Goal: Book appointment/travel/reservation

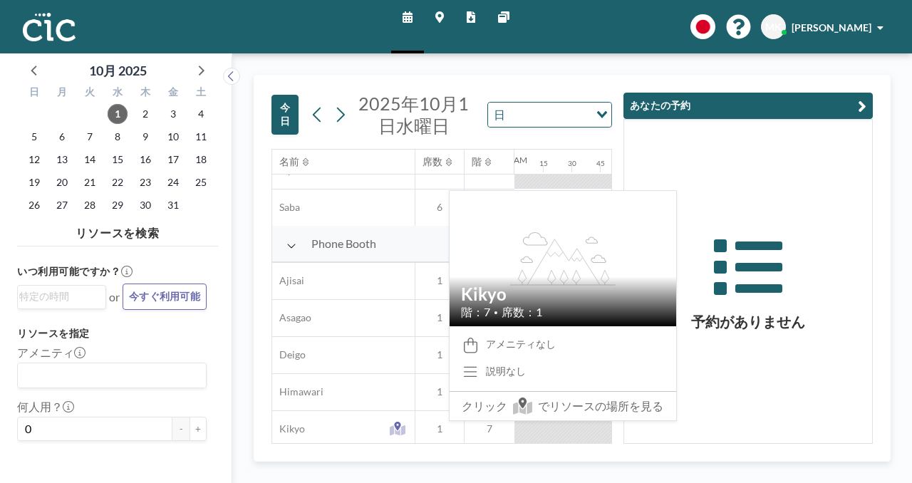
scroll to position [361, 0]
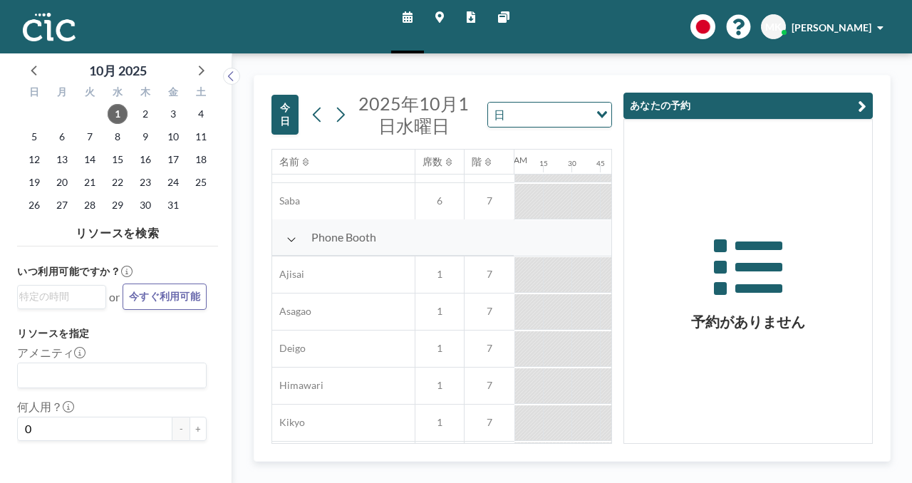
click at [571, 294] on div at bounding box center [585, 311] width 28 height 35
click at [714, 294] on div at bounding box center [728, 311] width 28 height 35
click at [866, 98] on icon "button" at bounding box center [862, 106] width 9 height 17
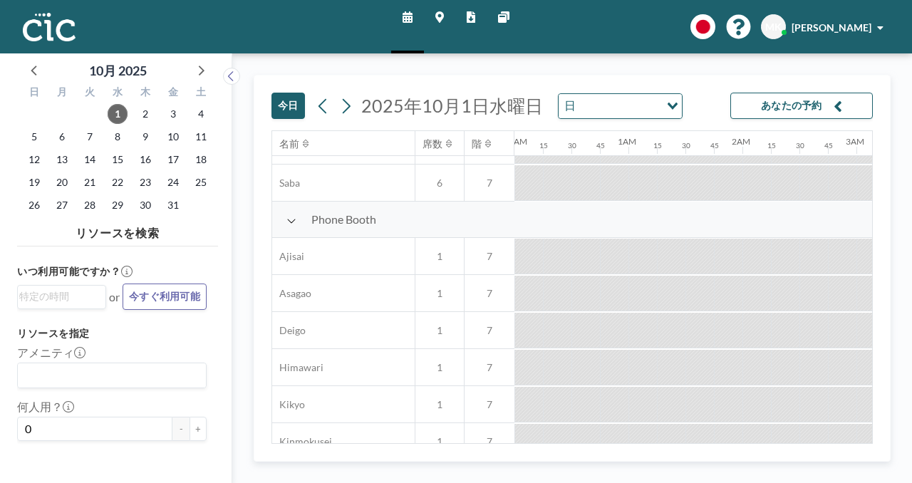
click at [742, 276] on div at bounding box center [756, 293] width 28 height 35
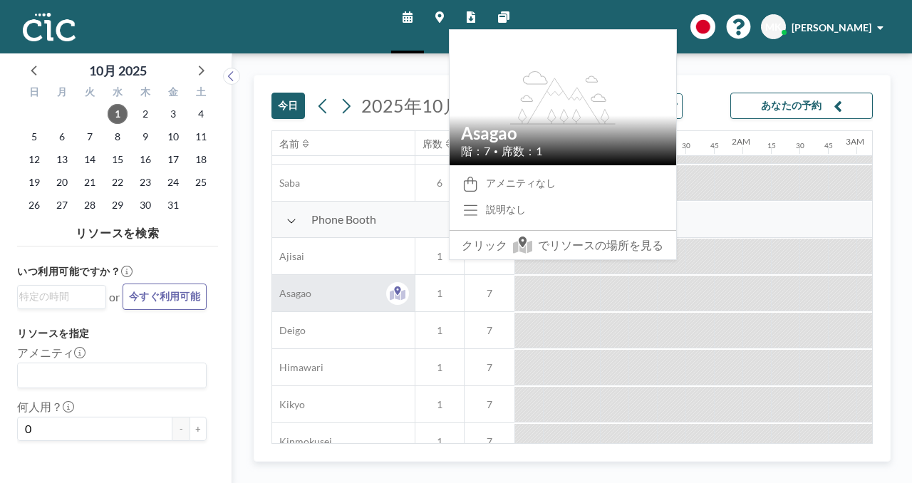
click at [272, 275] on div "Asagao" at bounding box center [343, 293] width 142 height 36
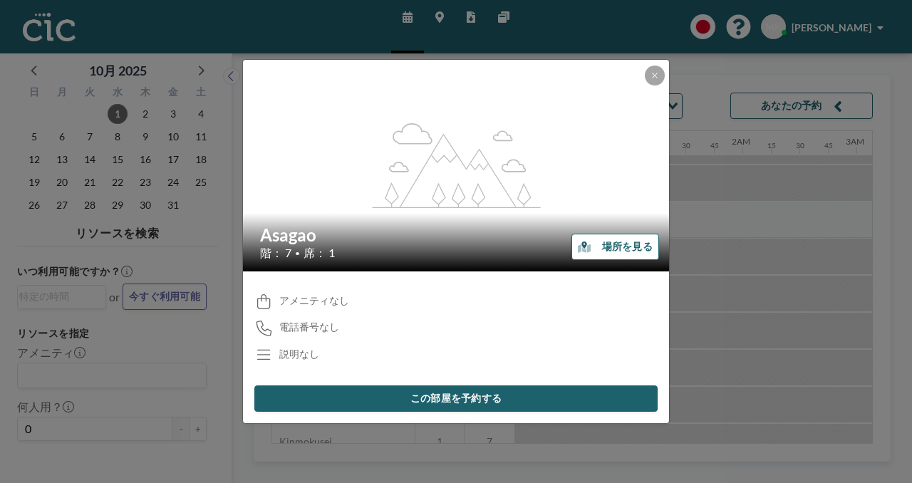
click at [494, 385] on button "この部屋を予約する" at bounding box center [455, 398] width 403 height 26
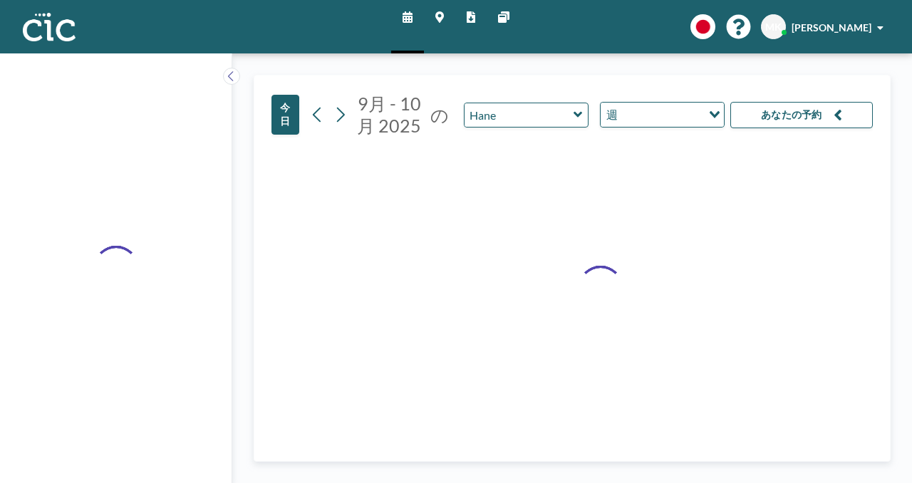
type input "Asagao"
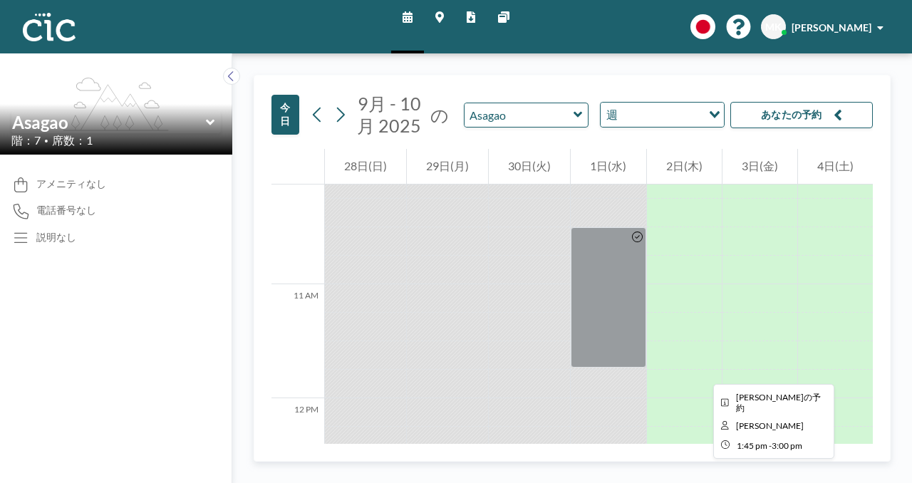
scroll to position [1099, 0]
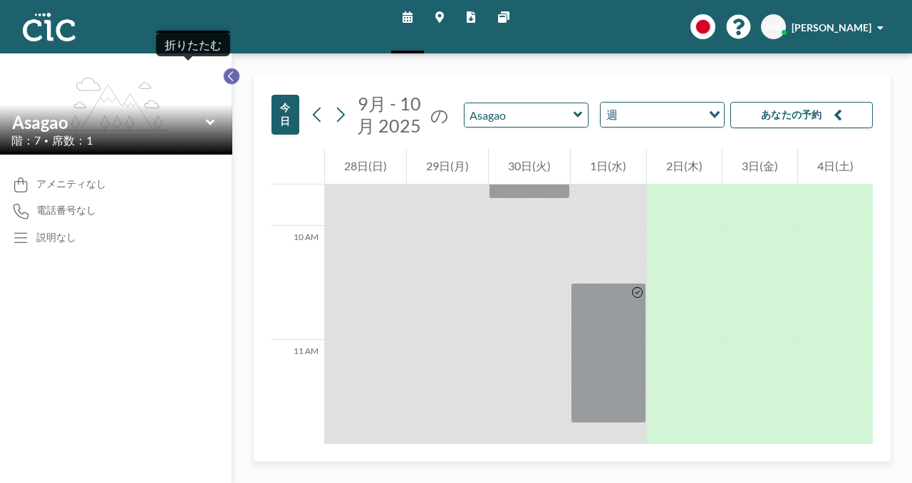
click at [227, 69] on icon at bounding box center [231, 76] width 9 height 14
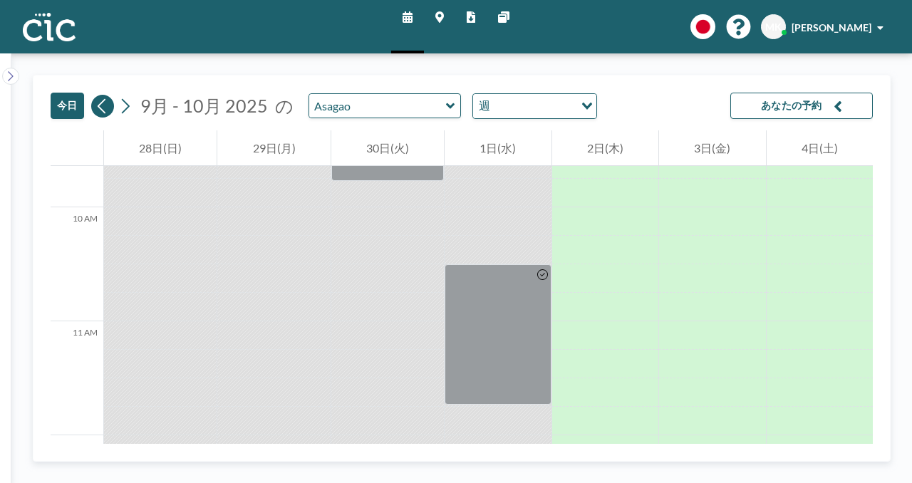
click at [98, 98] on icon at bounding box center [102, 105] width 8 height 15
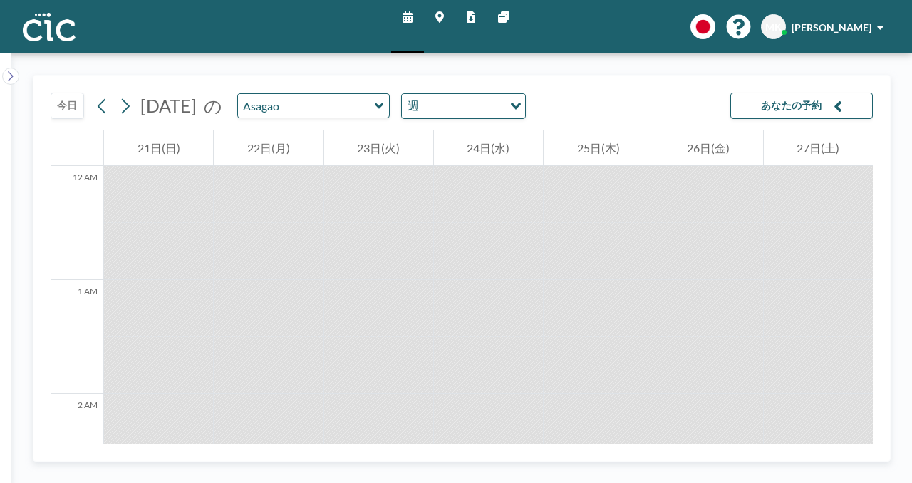
click at [443, 15] on icon at bounding box center [439, 16] width 9 height 11
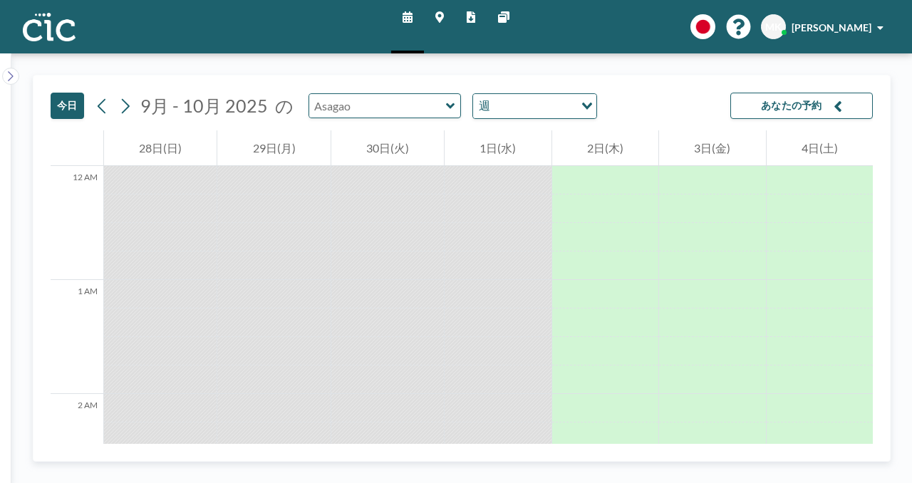
click at [346, 94] on input "text" at bounding box center [377, 106] width 137 height 24
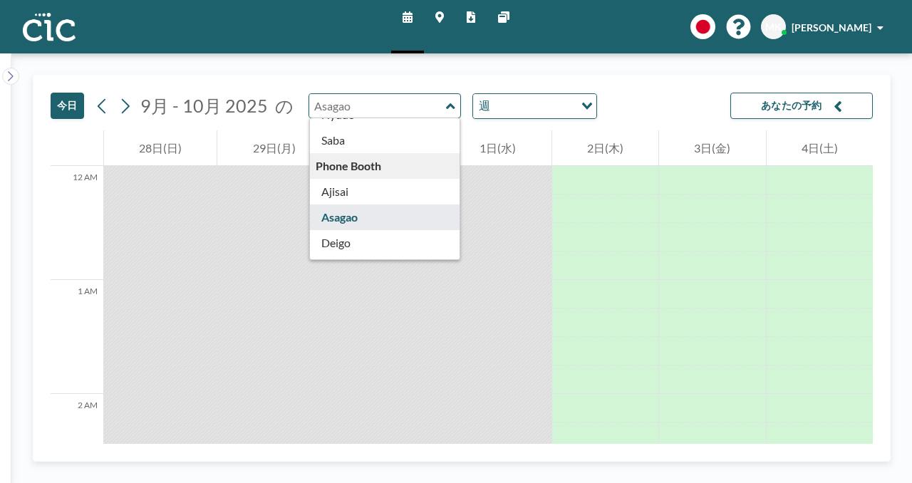
scroll to position [253, 0]
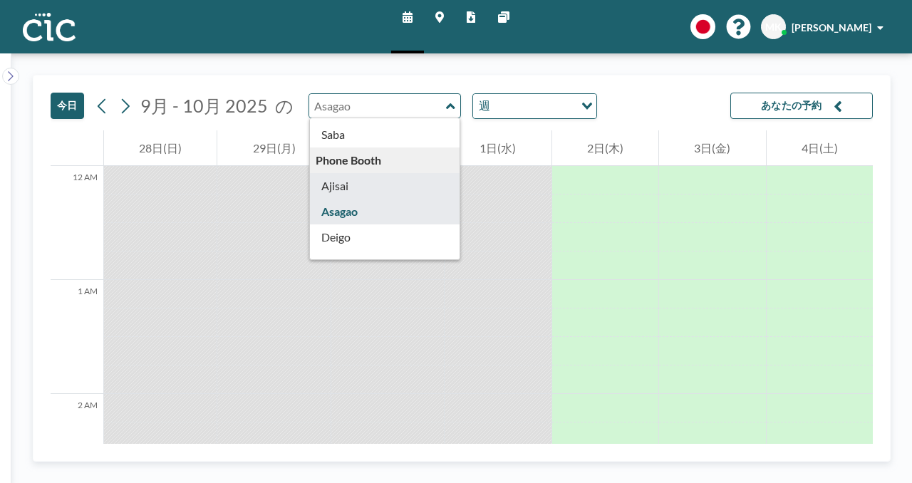
type input "Ajisai"
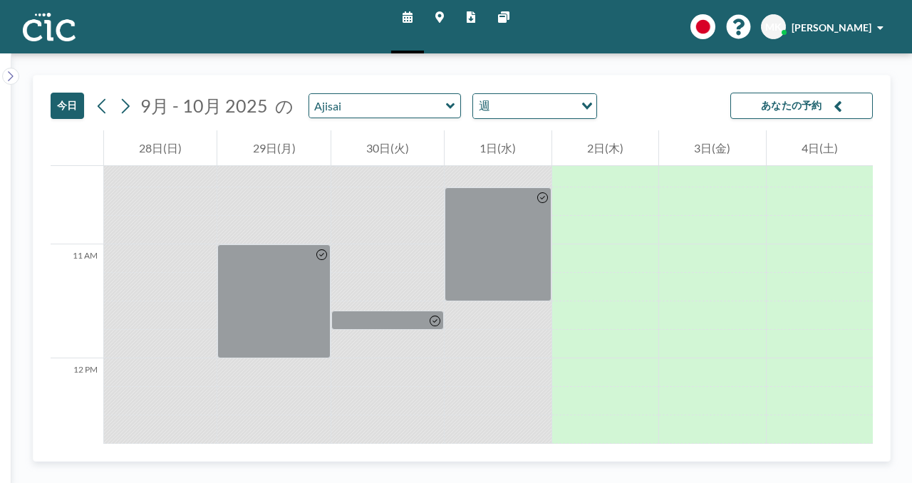
scroll to position [1171, 0]
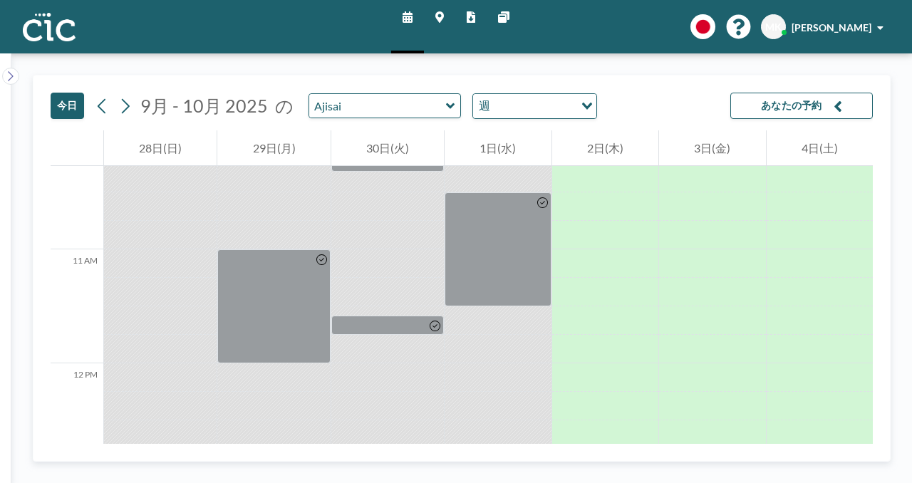
click at [446, 99] on icon at bounding box center [450, 106] width 9 height 14
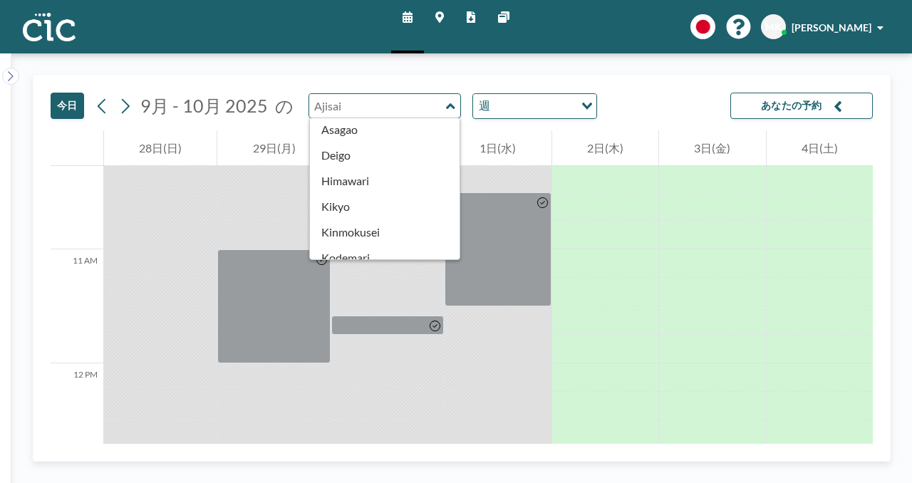
scroll to position [337, 0]
type input "Kodemari"
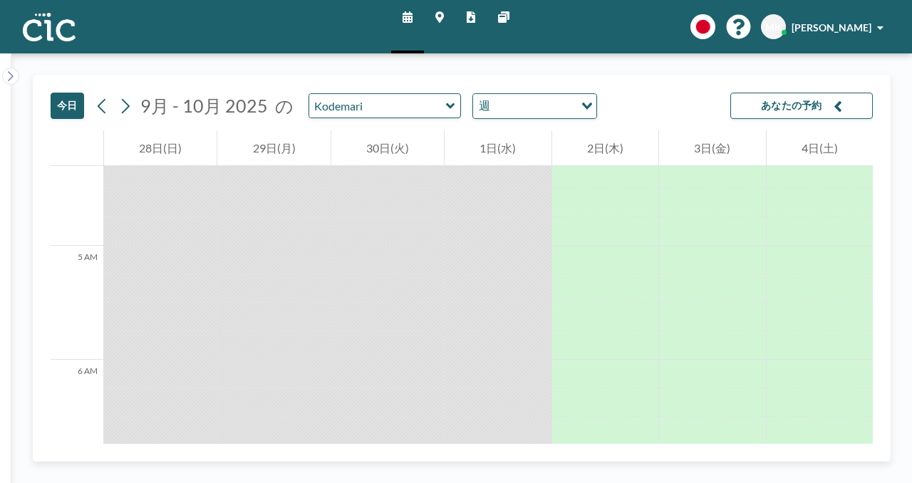
scroll to position [503, 0]
click at [10, 69] on icon at bounding box center [10, 76] width 9 height 14
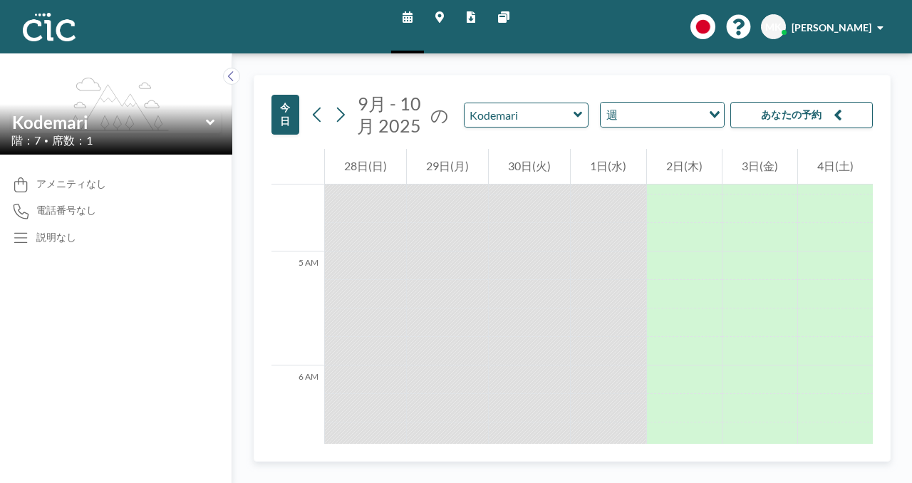
click at [271, 95] on button "今日" at bounding box center [285, 115] width 28 height 40
click at [313, 108] on icon at bounding box center [317, 115] width 8 height 15
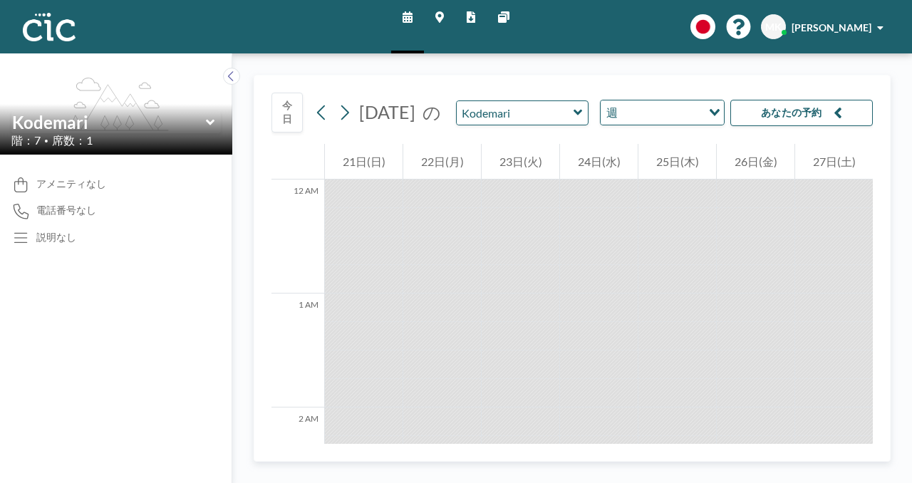
click at [804, 100] on button "あなたの予約" at bounding box center [801, 113] width 142 height 26
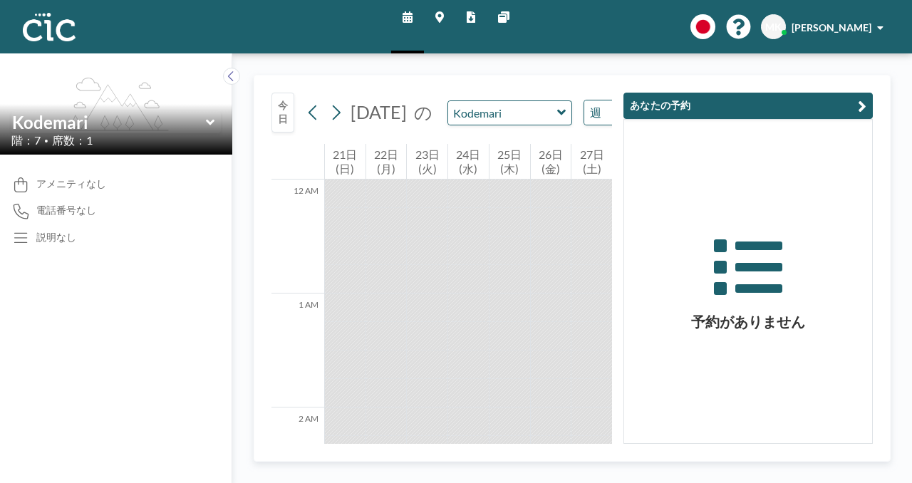
click at [794, 93] on button "あなたの予約" at bounding box center [747, 106] width 249 height 26
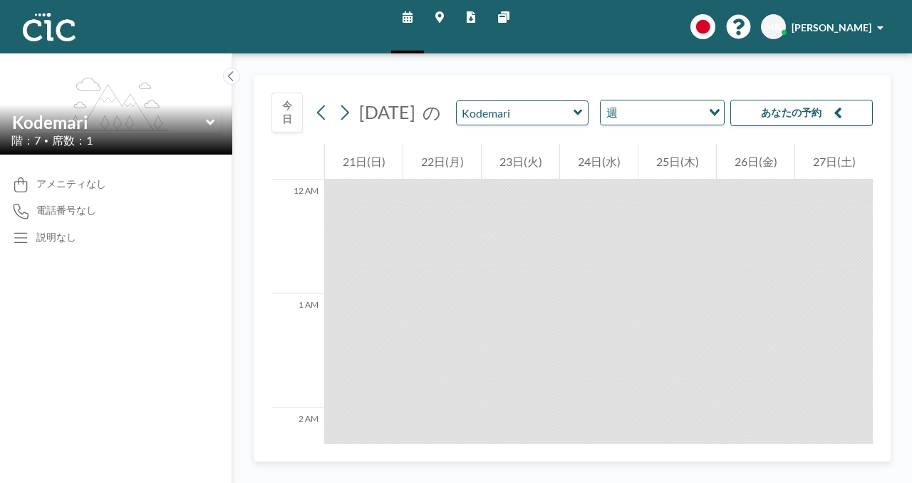
click at [447, 15] on link "マップ" at bounding box center [439, 26] width 31 height 53
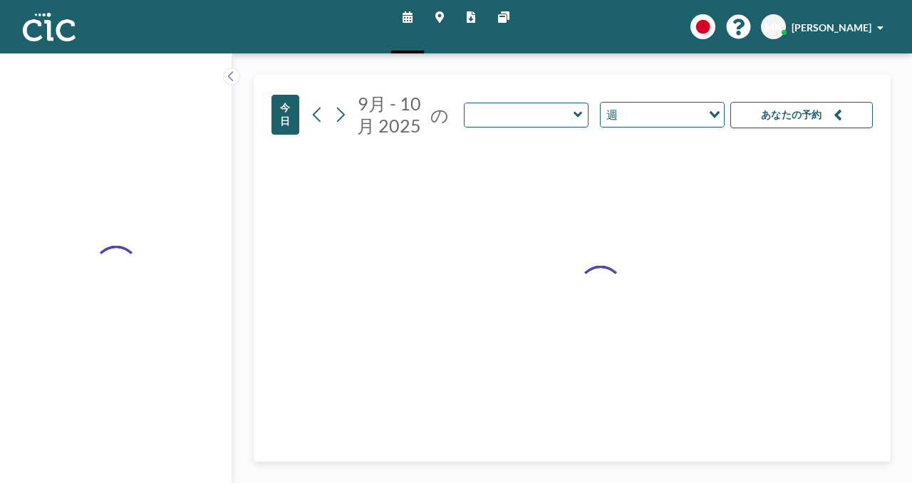
type input "Kodemari"
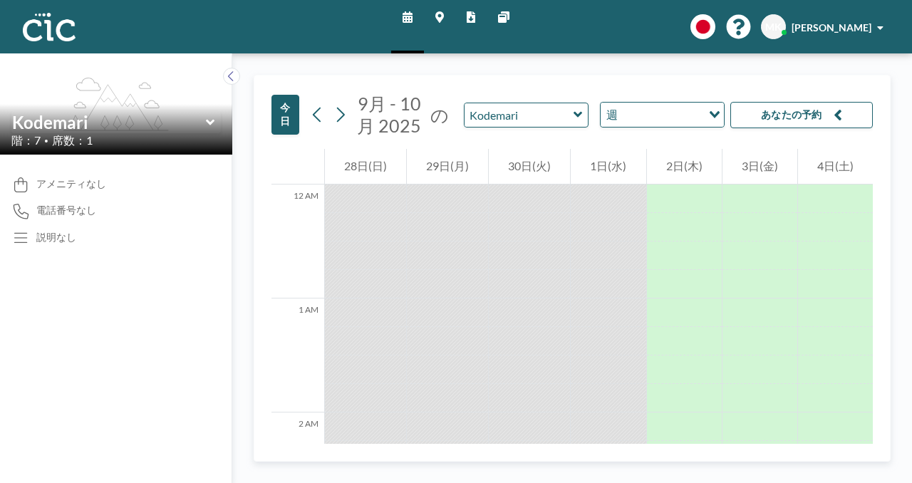
click at [34, 16] on img at bounding box center [49, 27] width 53 height 28
click at [54, 24] on img at bounding box center [49, 27] width 53 height 28
click at [442, 19] on link "マップ" at bounding box center [439, 26] width 31 height 53
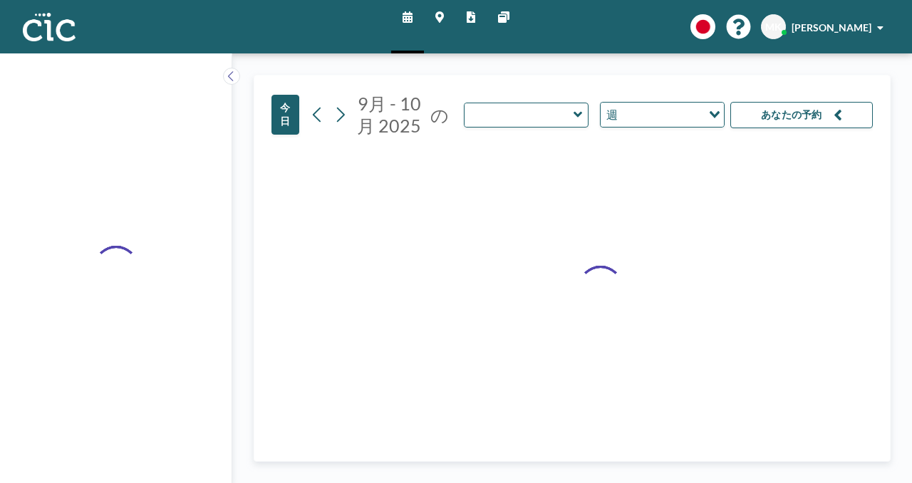
type input "Kodemari"
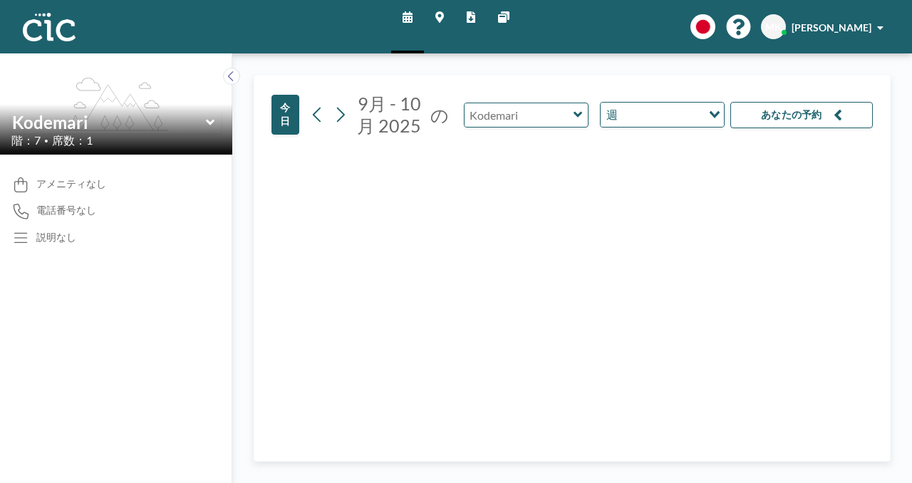
click at [521, 103] on input "text" at bounding box center [519, 115] width 109 height 24
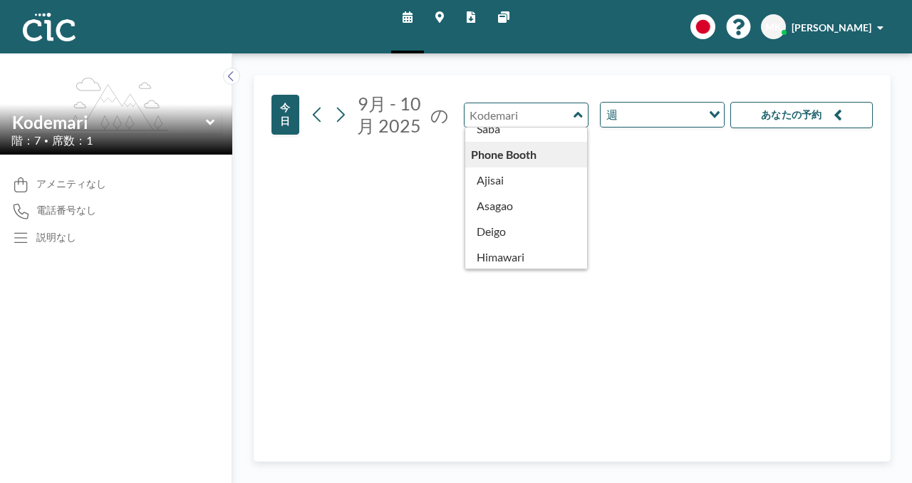
scroll to position [299, 0]
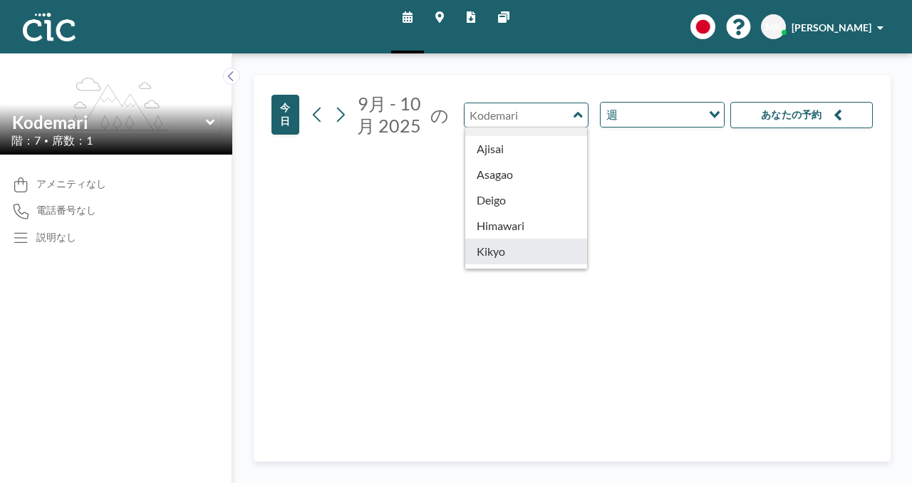
type input "Kikyo"
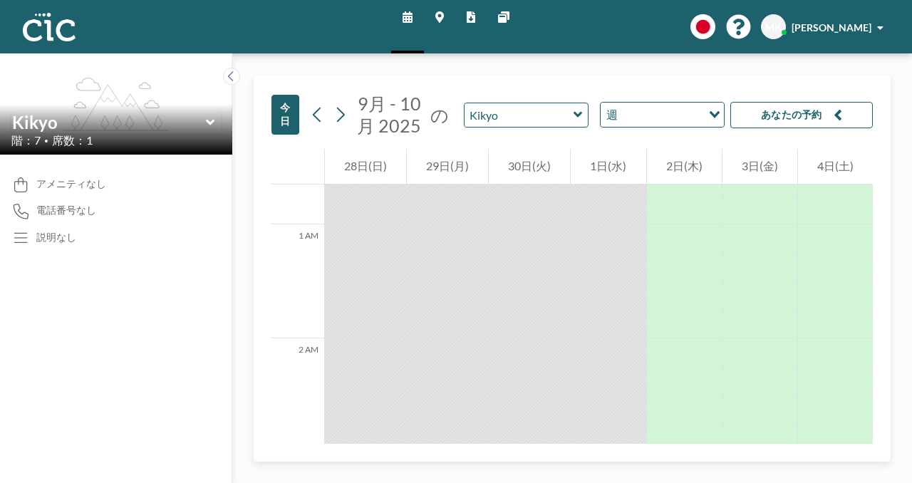
scroll to position [46, 0]
click at [571, 366] on div at bounding box center [608, 380] width 75 height 28
click at [413, 17] on icon at bounding box center [408, 16] width 10 height 11
click at [227, 69] on icon at bounding box center [231, 76] width 9 height 14
